Goal: Task Accomplishment & Management: Manage account settings

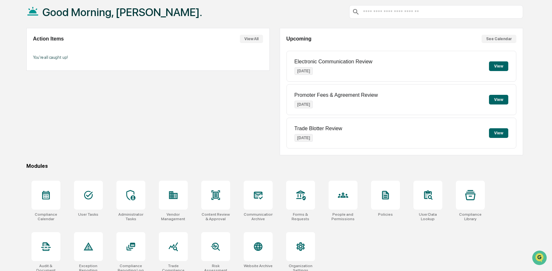
scroll to position [41, 0]
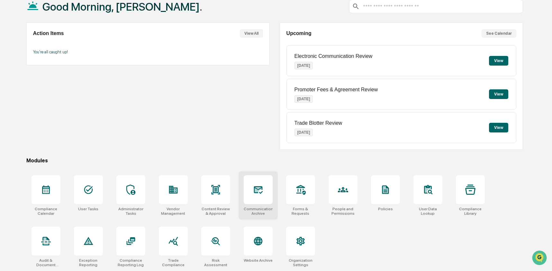
click at [258, 181] on div at bounding box center [258, 189] width 29 height 29
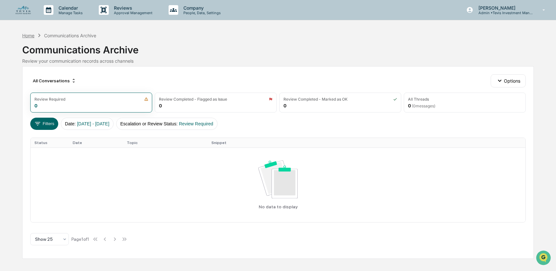
click at [33, 35] on div "Home" at bounding box center [28, 35] width 12 height 5
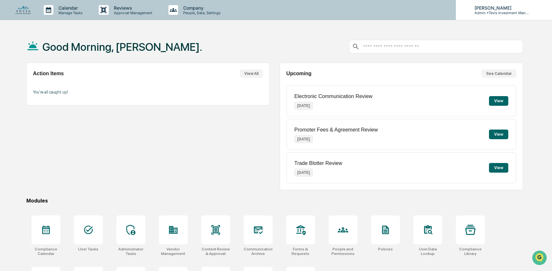
click at [500, 16] on div "[PERSON_NAME] Admin • [PERSON_NAME] Investment Management" at bounding box center [504, 10] width 96 height 20
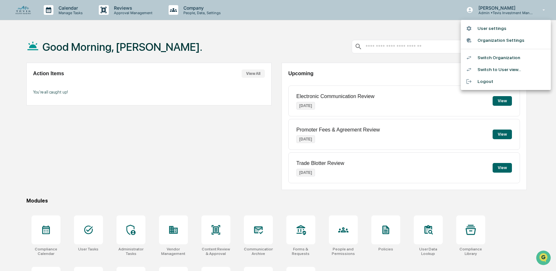
click at [495, 56] on li "Switch Organization" at bounding box center [506, 58] width 90 height 12
